Goal: Transaction & Acquisition: Purchase product/service

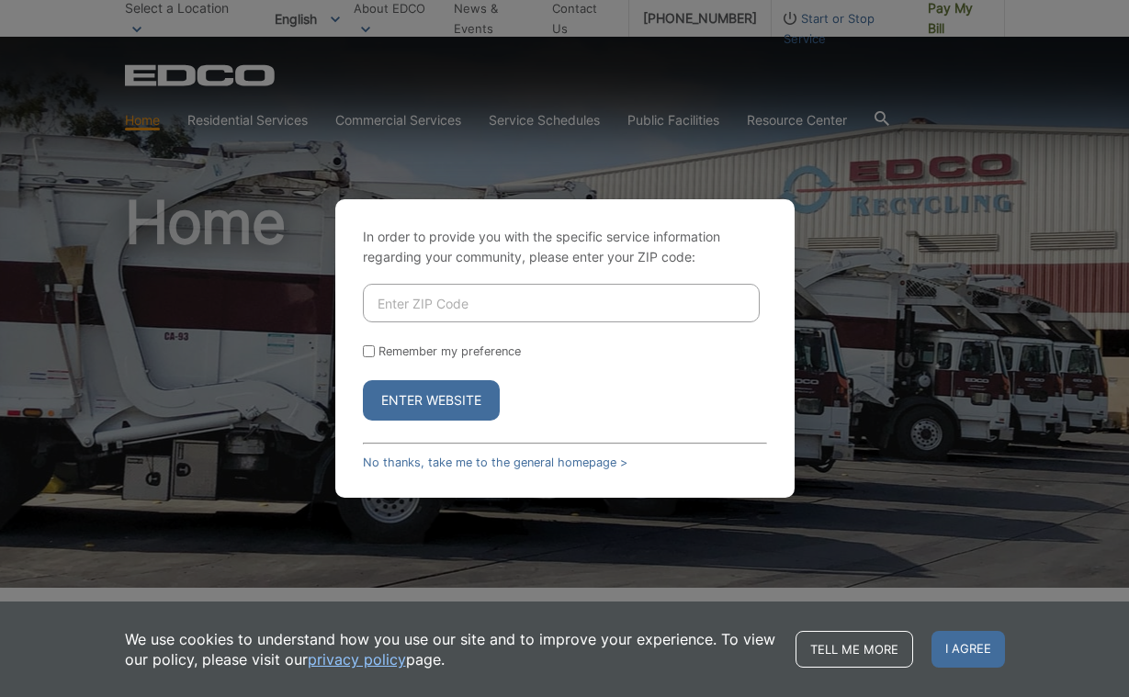
click at [437, 391] on button "Enter Website" at bounding box center [431, 400] width 137 height 40
click at [467, 297] on input "Enter ZIP Code" at bounding box center [561, 303] width 397 height 39
type input "92078"
click at [400, 404] on button "Enter Website" at bounding box center [431, 400] width 137 height 40
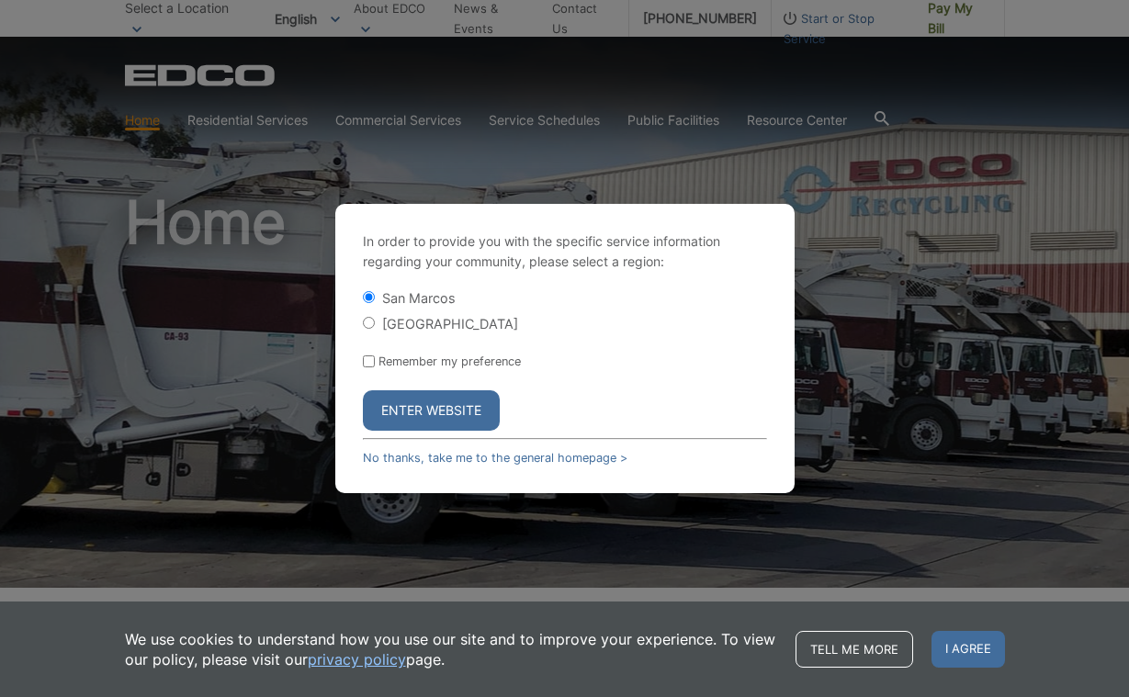
click at [466, 405] on button "Enter Website" at bounding box center [431, 410] width 137 height 40
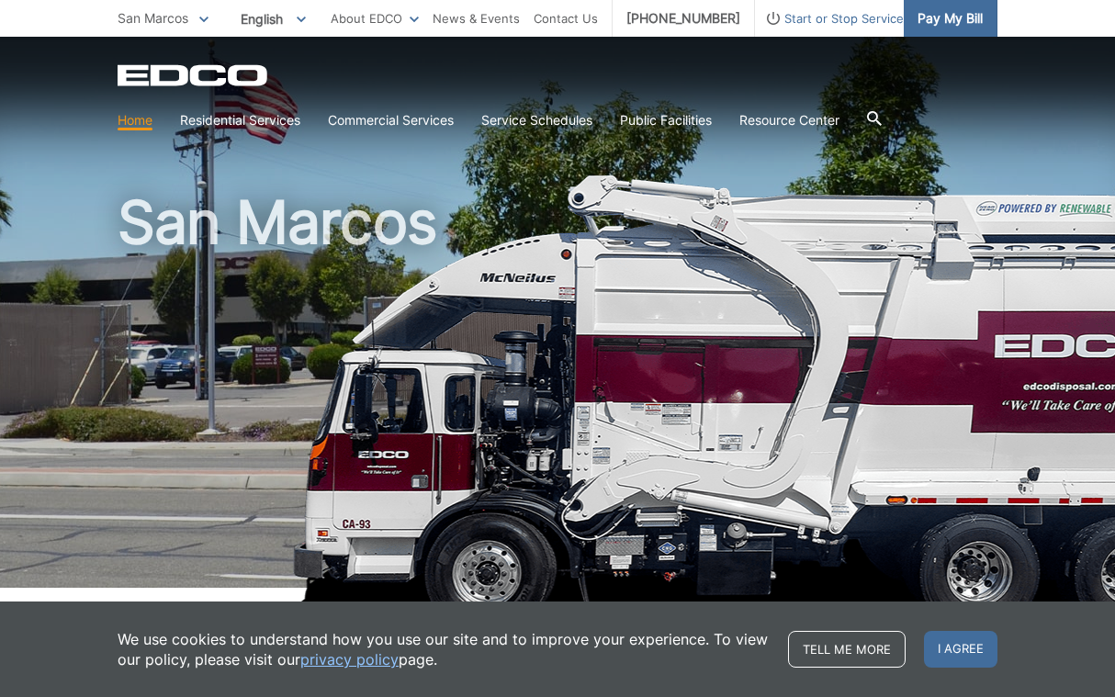
click at [935, 19] on span "Pay My Bill" at bounding box center [950, 18] width 65 height 20
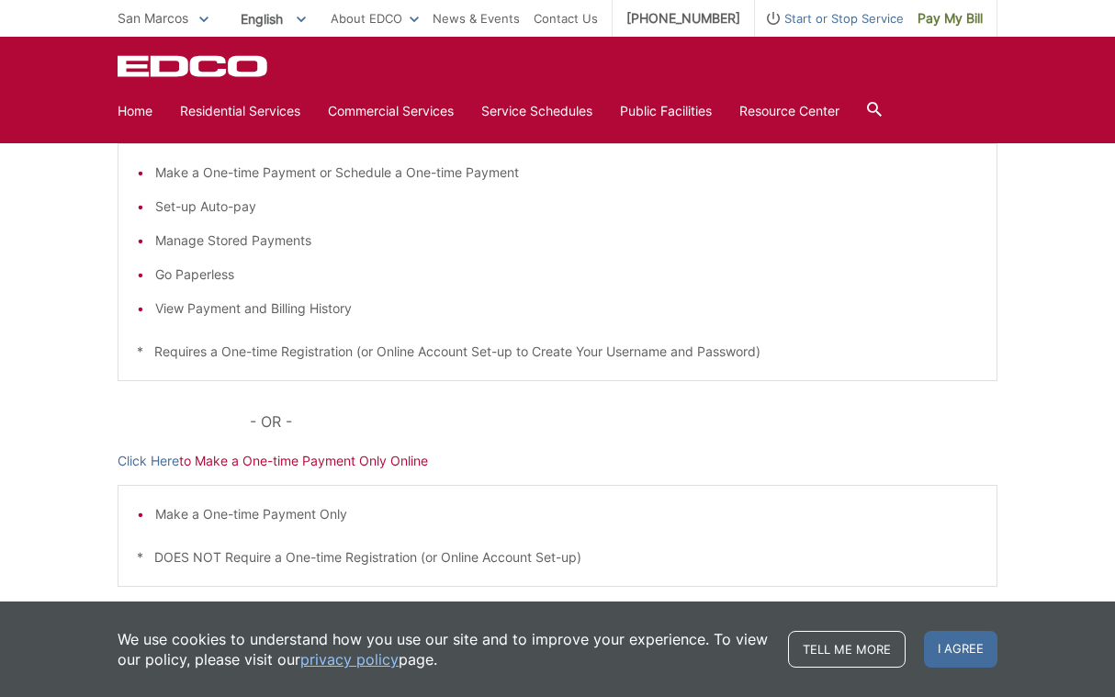
scroll to position [345, 0]
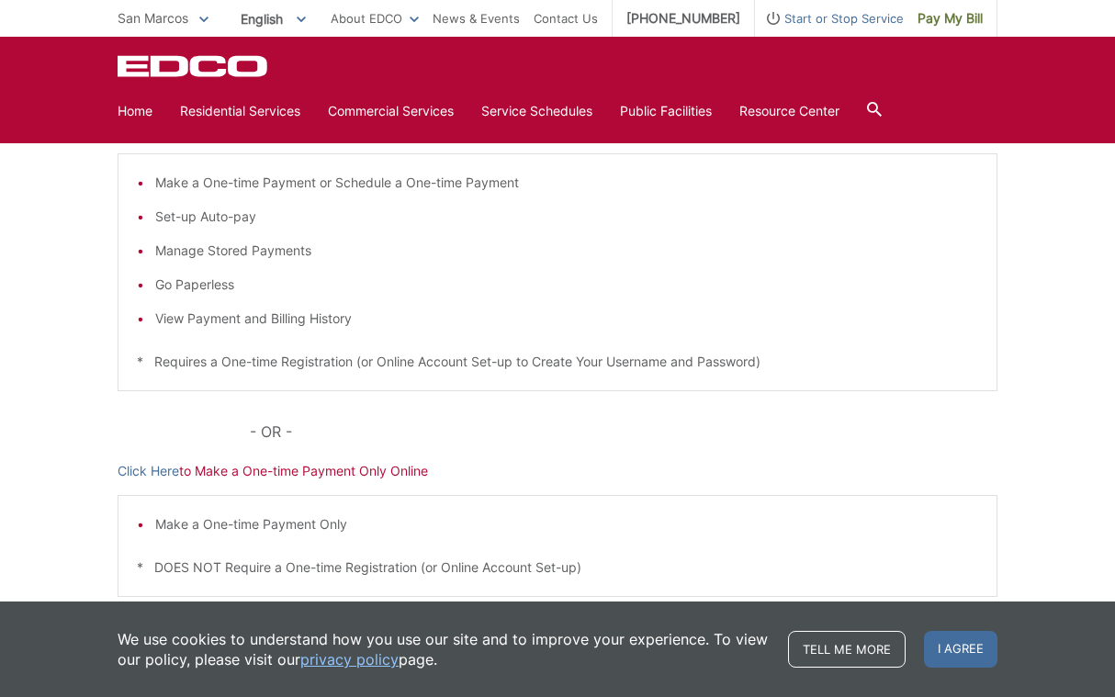
click at [315, 478] on p "Click Here to Make a One-time Payment Only Online" at bounding box center [558, 471] width 880 height 20
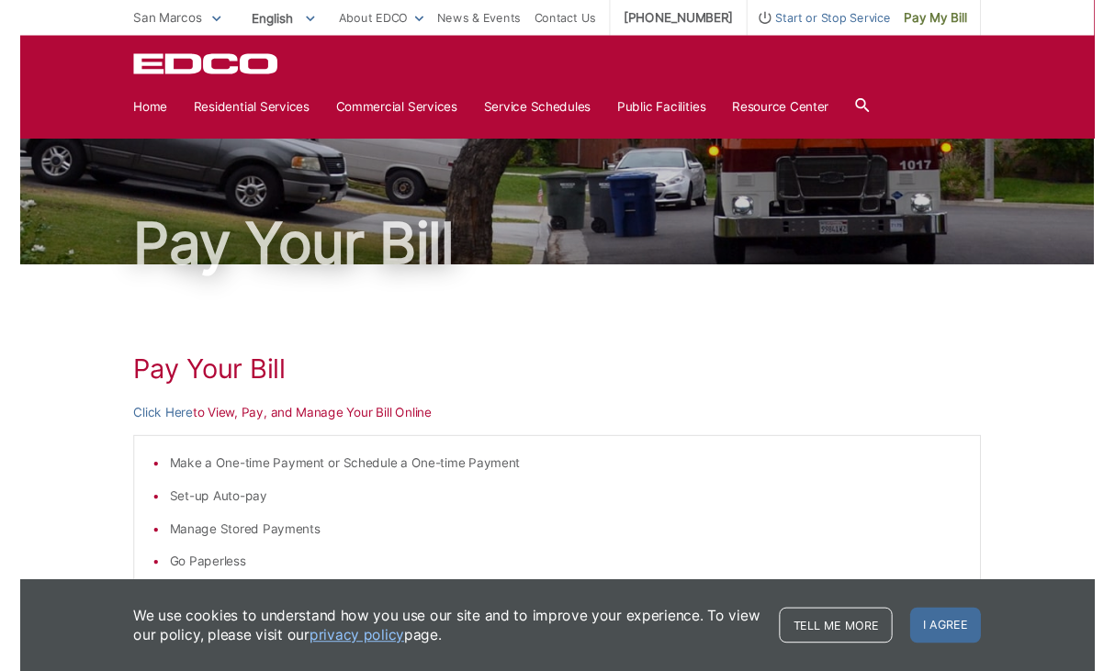
scroll to position [39, 0]
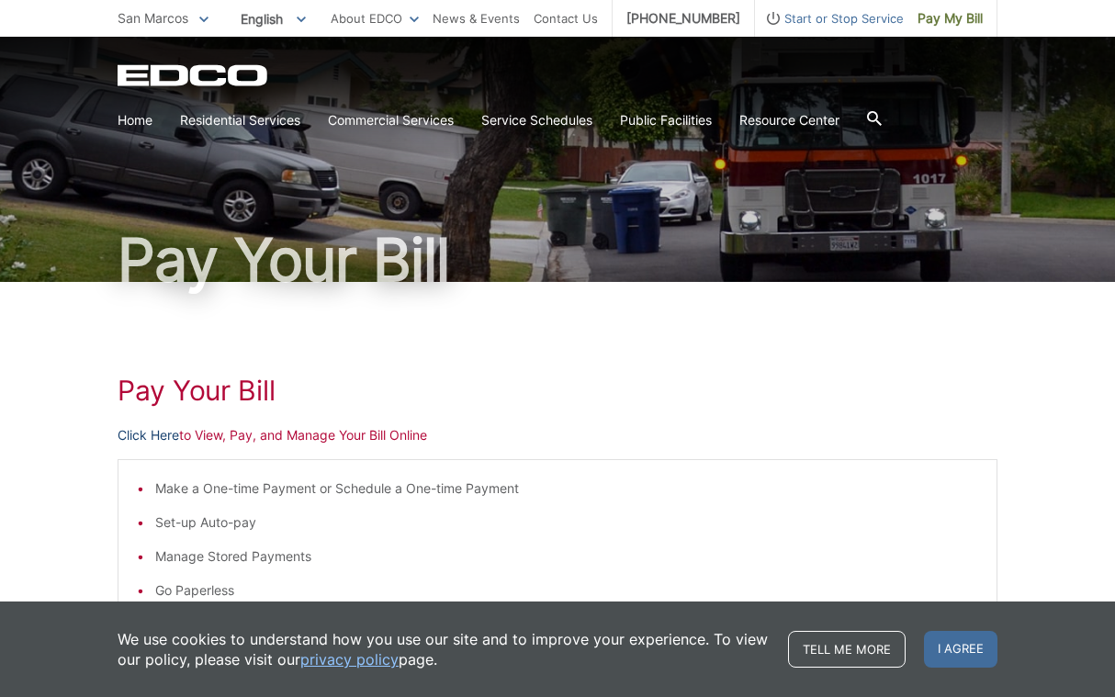
click at [155, 434] on link "Click Here" at bounding box center [149, 435] width 62 height 20
